Goal: Information Seeking & Learning: Learn about a topic

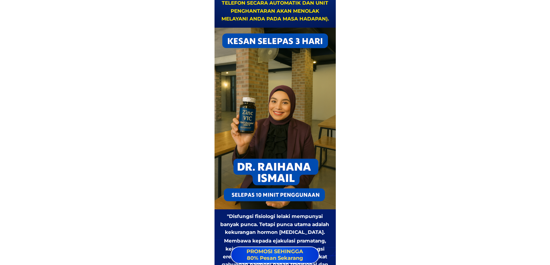
scroll to position [1416, 0]
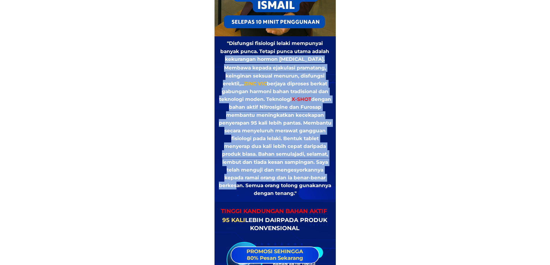
drag, startPoint x: 227, startPoint y: 60, endPoint x: 281, endPoint y: 187, distance: 137.7
click at [281, 187] on div ""Disfungsi fisiologi lelaki mempunyai banyak punca. Tetapi punca utama adalah k…" at bounding box center [275, 119] width 113 height 158
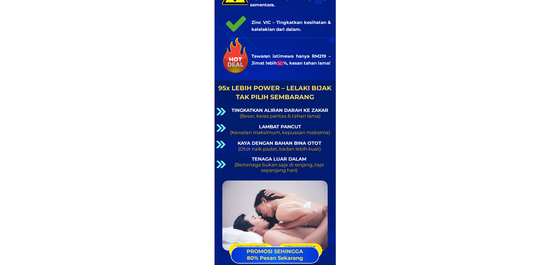
scroll to position [3871, 0]
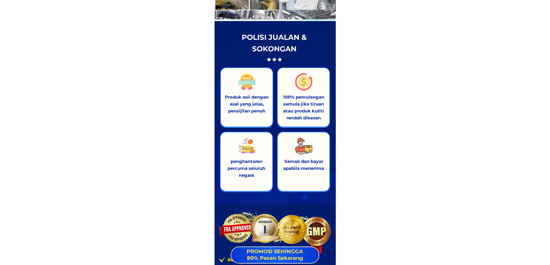
scroll to position [7827, 0]
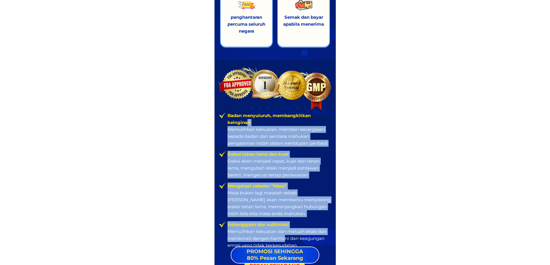
drag, startPoint x: 256, startPoint y: 128, endPoint x: 343, endPoint y: 214, distance: 122.4
click at [296, 242] on ul "Badan menyuluruh, membangkitkan keinginan Memulihkan kekuatan, memberi kecergas…" at bounding box center [275, 180] width 112 height 137
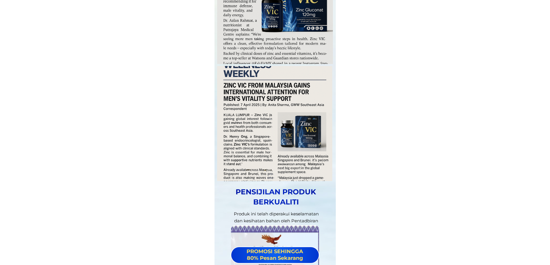
scroll to position [7018, 0]
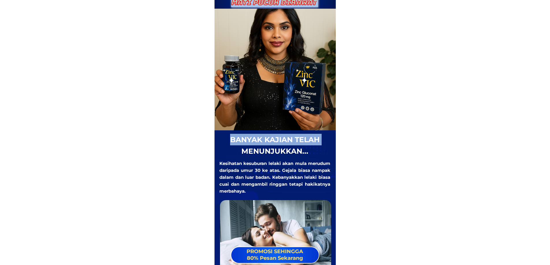
scroll to position [173, 0]
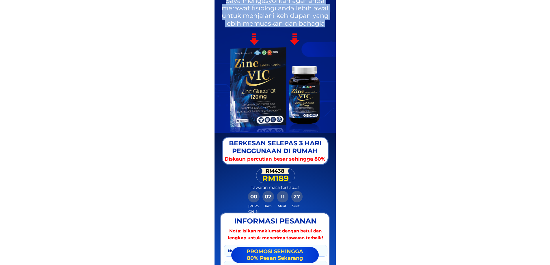
scroll to position [844, 0]
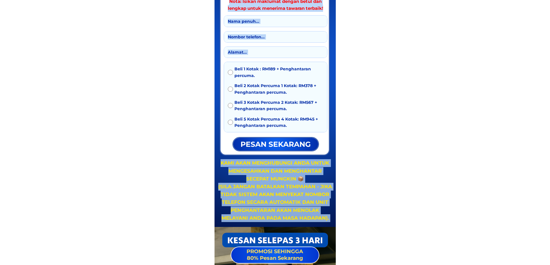
drag, startPoint x: 259, startPoint y: 114, endPoint x: 248, endPoint y: 27, distance: 87.6
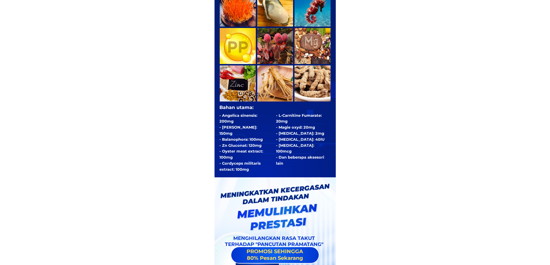
scroll to position [2358, 0]
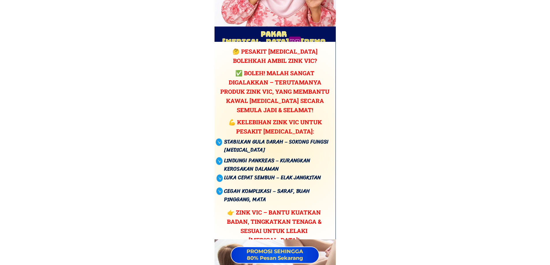
drag, startPoint x: 257, startPoint y: 87, endPoint x: 284, endPoint y: 90, distance: 26.7
click at [292, 209] on div "🤔 Pesakit diabetes bolehkah ambil zink VIC? Stabilkan gula darah – sokong fungs…" at bounding box center [274, 141] width 131 height 189
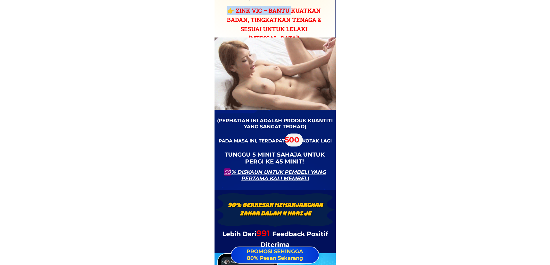
scroll to position [2734, 0]
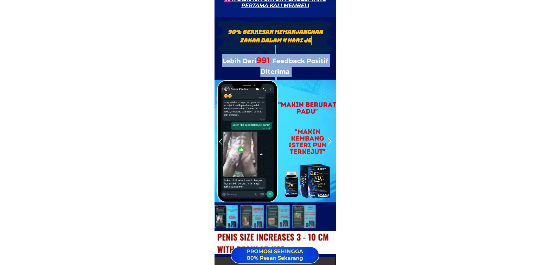
drag, startPoint x: 259, startPoint y: 79, endPoint x: 300, endPoint y: 83, distance: 42.1
click at [328, 196] on div "90% Berkesan Memanjangkan Zakar dalam 4 HARI JE Lebih Dari 991 Feedback Positif…" at bounding box center [275, 216] width 121 height 399
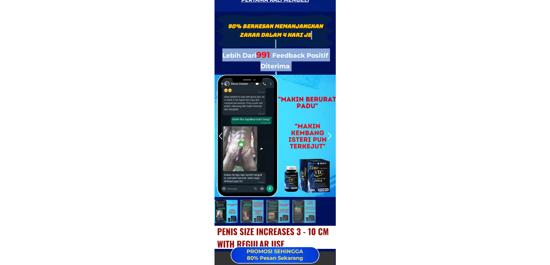
scroll to position [2965, 0]
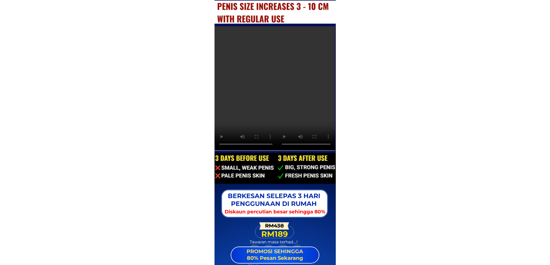
drag, startPoint x: 295, startPoint y: 164, endPoint x: 306, endPoint y: 173, distance: 13.8
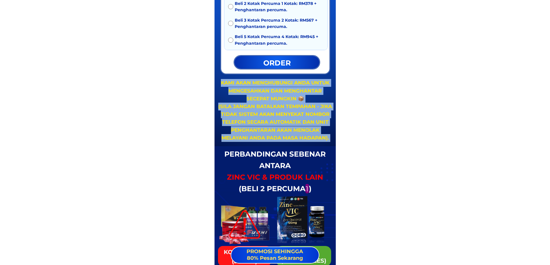
scroll to position [3514, 0]
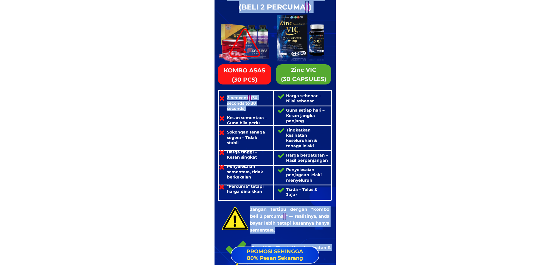
drag, startPoint x: 250, startPoint y: 110, endPoint x: 295, endPoint y: 240, distance: 137.4
click at [295, 240] on div "Perbandingan sebenar antara Zinc Vic & PRODUK LAIN (beli 2 percuma 1 ) KOMBO AS…" at bounding box center [275, 135] width 121 height 342
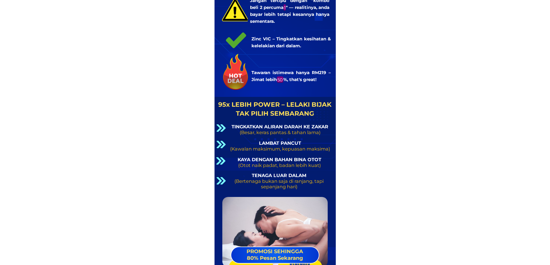
scroll to position [3889, 0]
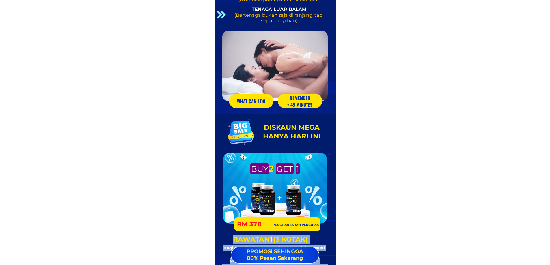
drag, startPoint x: 252, startPoint y: 118, endPoint x: 306, endPoint y: 195, distance: 94.5
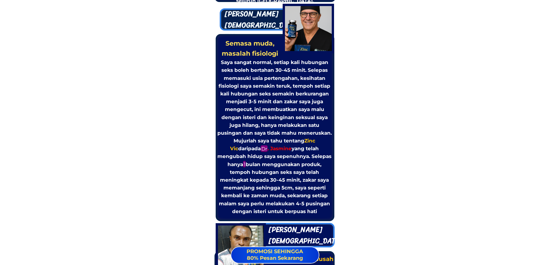
scroll to position [4727, 0]
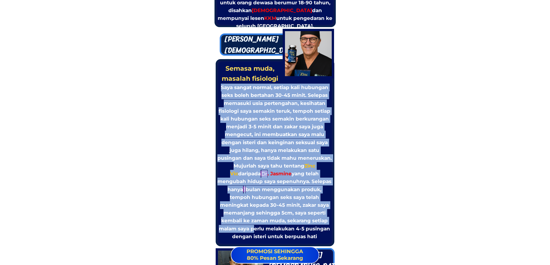
drag, startPoint x: 222, startPoint y: 87, endPoint x: 254, endPoint y: 228, distance: 144.5
click at [254, 228] on h3 "Saya sangat normal, setiap kali hubungan seks boleh bertahan 30-45 minit. Selep…" at bounding box center [274, 162] width 115 height 157
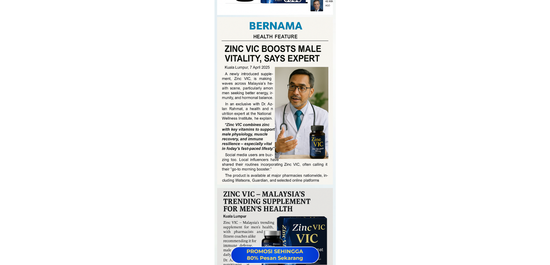
scroll to position [7183, 0]
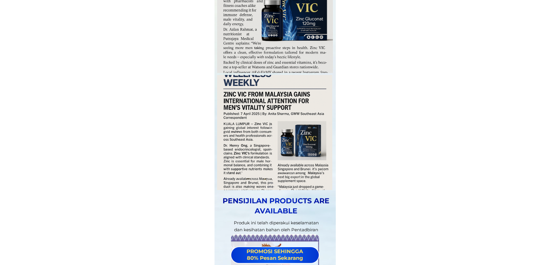
drag, startPoint x: 250, startPoint y: 122, endPoint x: 276, endPoint y: 181, distance: 64.2
click at [276, 180] on div at bounding box center [274, 132] width 115 height 115
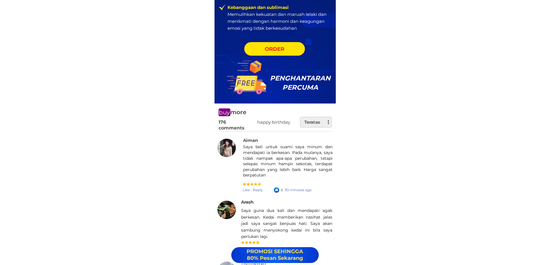
scroll to position [8252, 0]
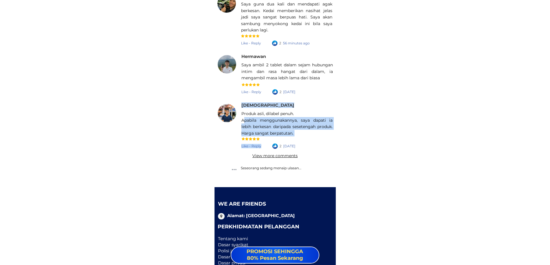
drag, startPoint x: 266, startPoint y: 124, endPoint x: 278, endPoint y: 146, distance: 24.9
click at [278, 146] on div "Seseorang sedang menaip ulasan... 176 comments happy birthday buy more Teratas …" at bounding box center [275, 42] width 121 height 291
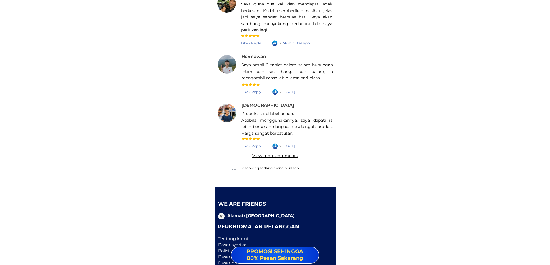
scroll to position [8289, 0]
